Goal: Task Accomplishment & Management: Manage account settings

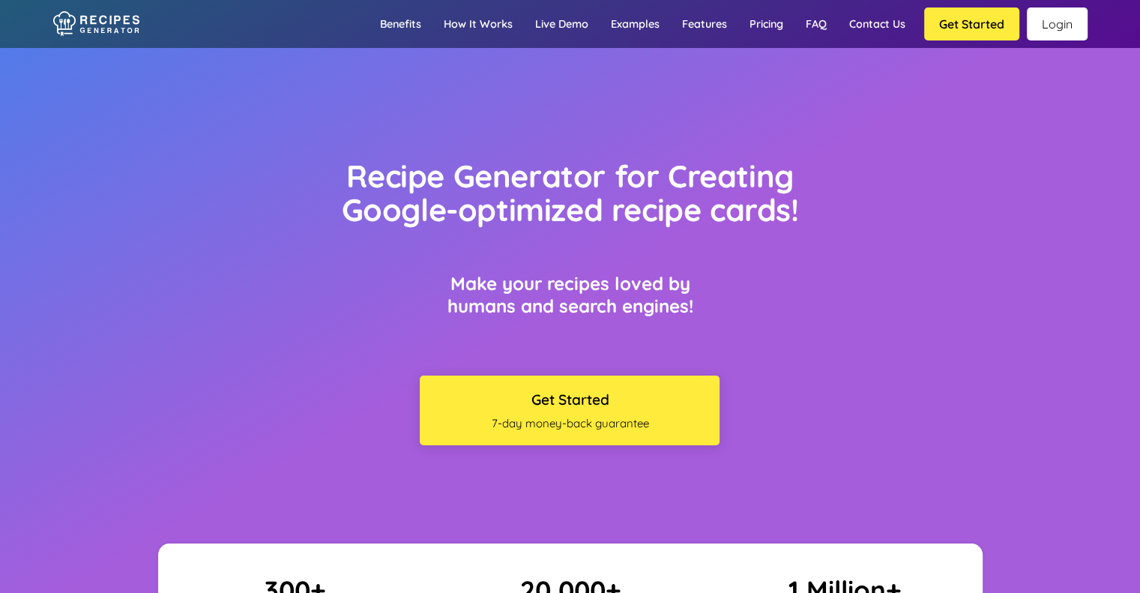
click at [1043, 29] on link "Login" at bounding box center [1057, 23] width 61 height 33
click at [1046, 21] on link "Login" at bounding box center [1057, 23] width 61 height 33
click at [1052, 23] on link "Login" at bounding box center [1057, 23] width 61 height 33
click at [1061, 17] on link "Login" at bounding box center [1057, 23] width 61 height 33
